Goal: Task Accomplishment & Management: Use online tool/utility

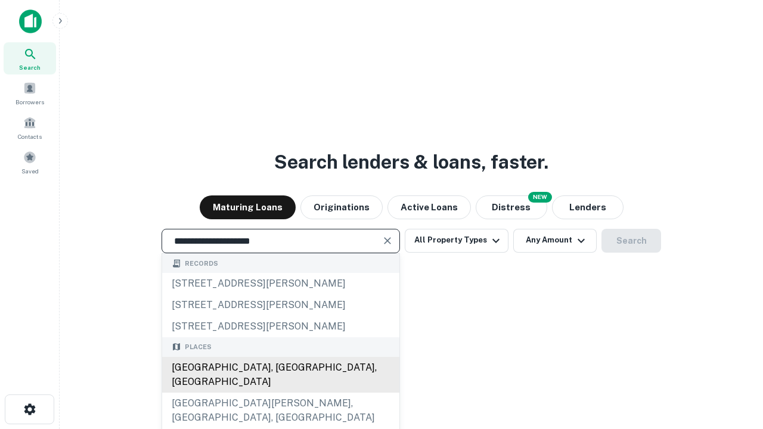
click at [280, 393] on div "[GEOGRAPHIC_DATA], [GEOGRAPHIC_DATA], [GEOGRAPHIC_DATA]" at bounding box center [280, 375] width 237 height 36
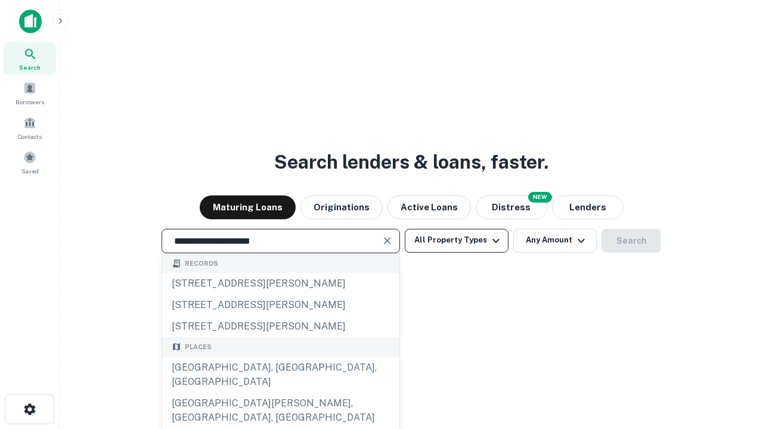
type input "**********"
click at [457, 240] on button "All Property Types" at bounding box center [457, 241] width 104 height 24
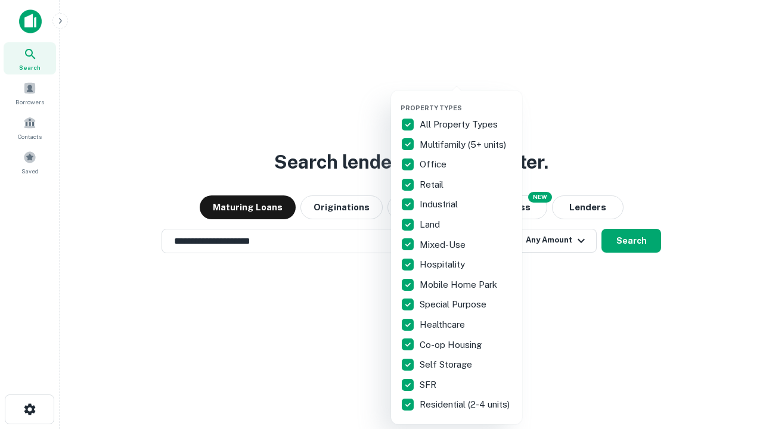
click at [466, 100] on button "button" at bounding box center [466, 100] width 131 height 1
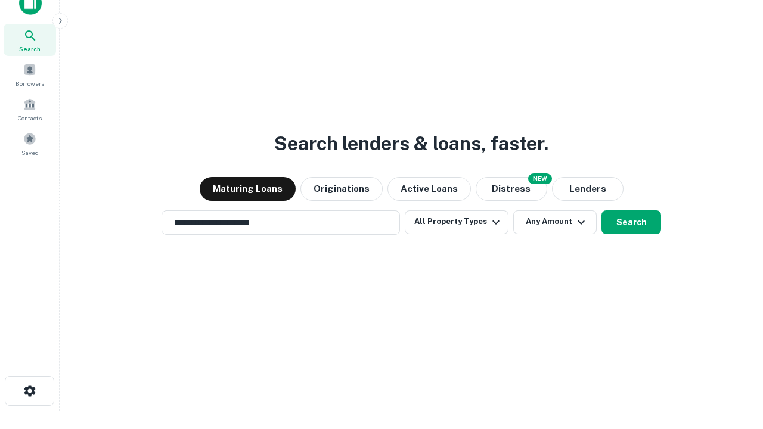
scroll to position [7, 144]
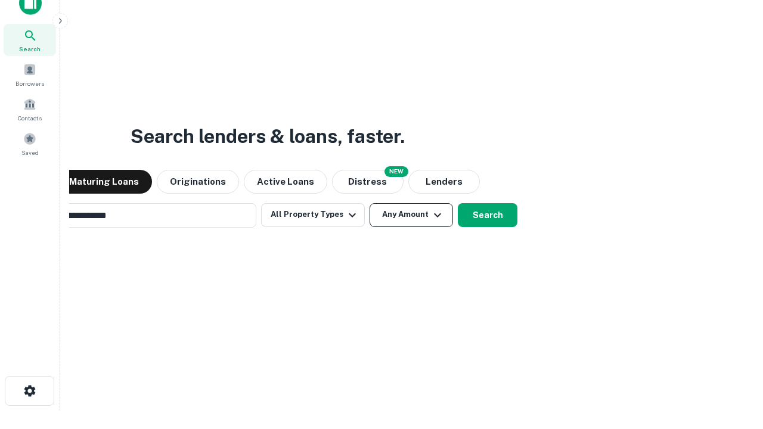
click at [370, 203] on button "Any Amount" at bounding box center [411, 215] width 83 height 24
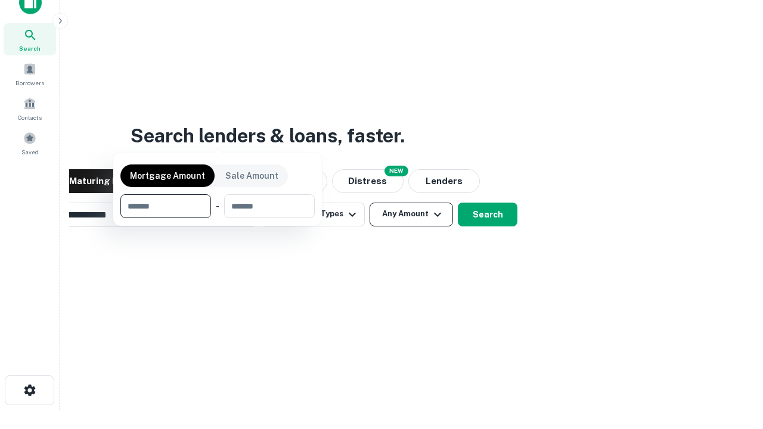
scroll to position [86, 337]
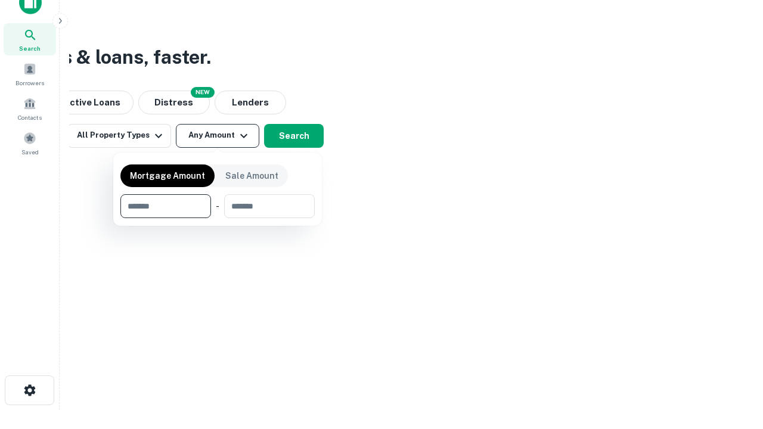
type input "*******"
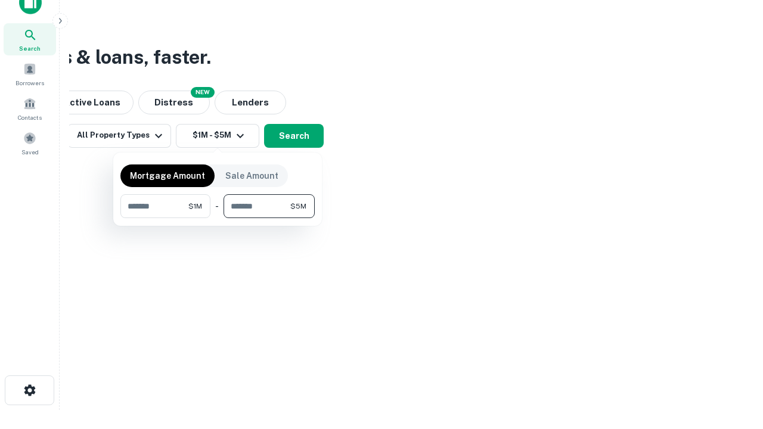
type input "*******"
click at [218, 218] on button "button" at bounding box center [217, 218] width 194 height 1
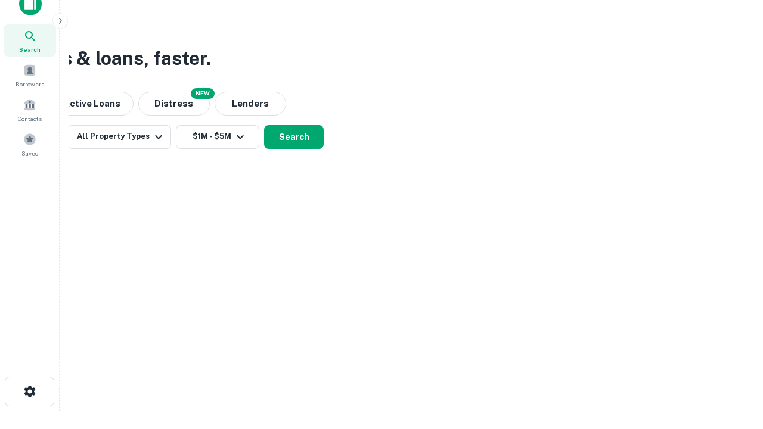
scroll to position [7, 220]
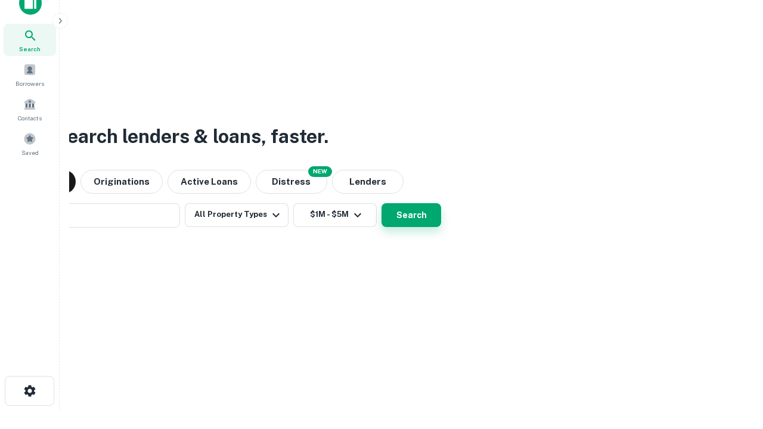
click at [382, 203] on button "Search" at bounding box center [412, 215] width 60 height 24
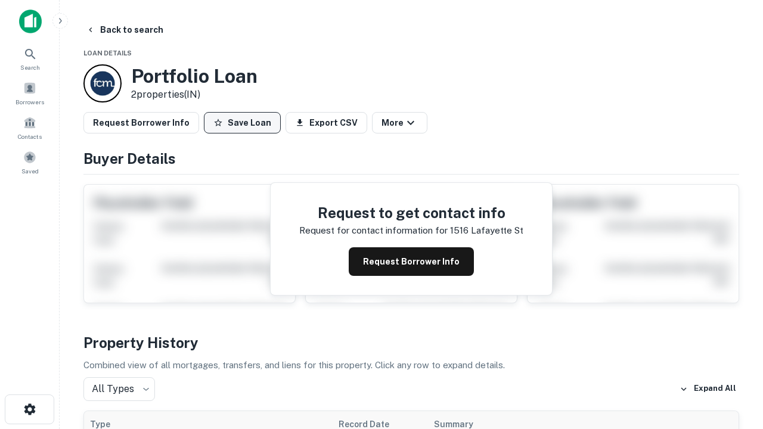
click at [242, 123] on button "Save Loan" at bounding box center [242, 122] width 77 height 21
click at [245, 123] on button "Save Loan" at bounding box center [242, 122] width 77 height 21
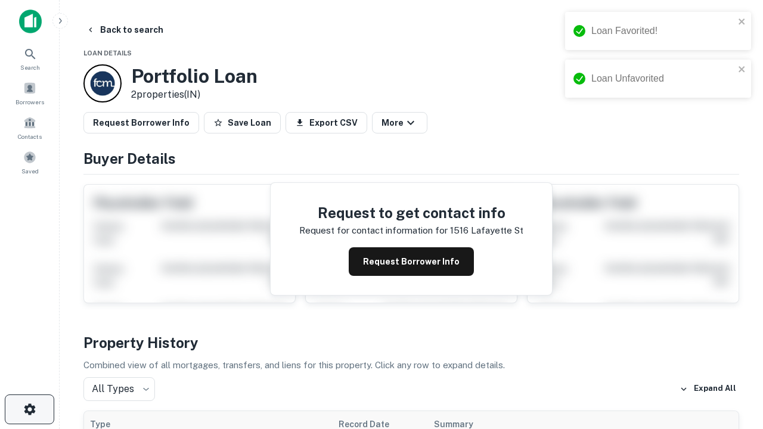
click at [29, 410] on icon "button" at bounding box center [30, 409] width 14 height 14
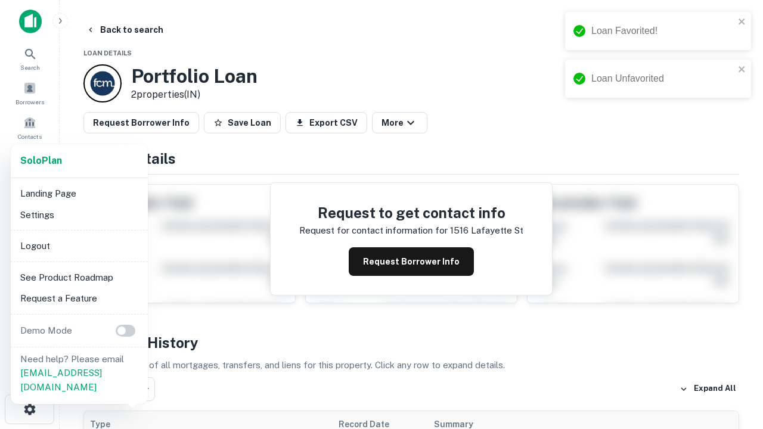
click at [79, 246] on li "Logout" at bounding box center [80, 246] width 128 height 21
